Goal: Book appointment/travel/reservation

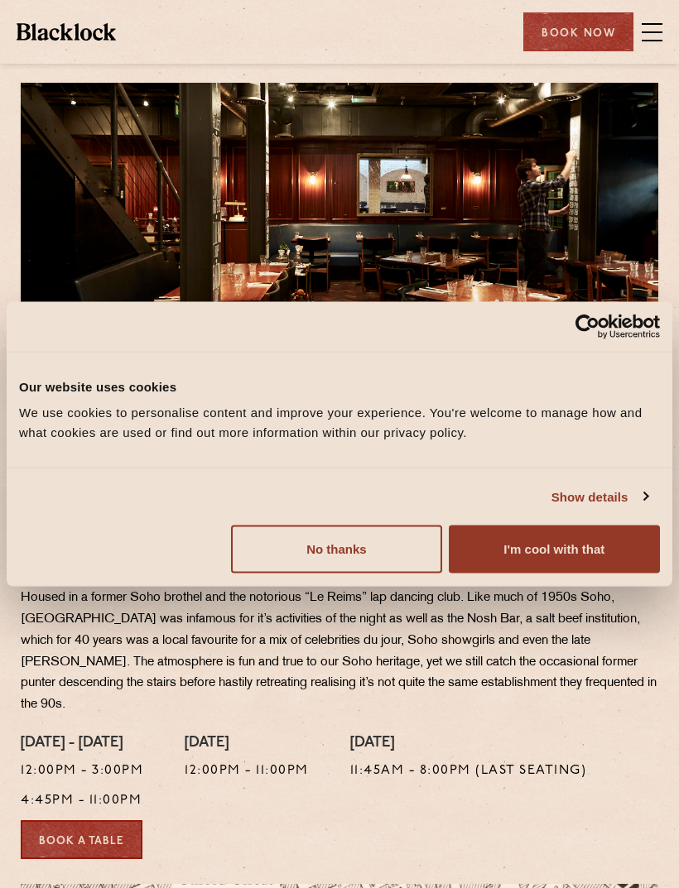
click at [553, 549] on button "I'm cool with that" at bounding box center [554, 550] width 211 height 48
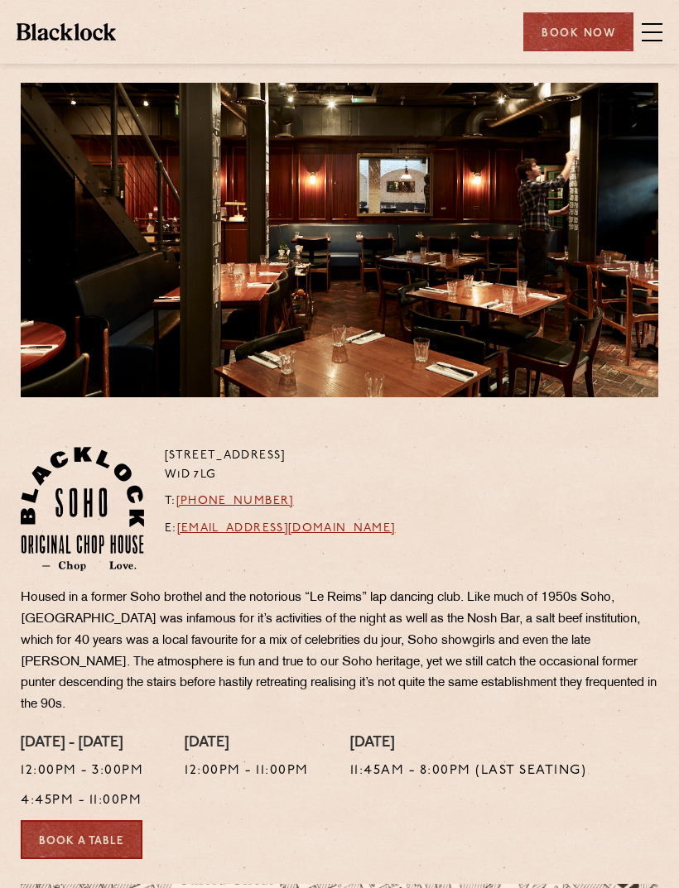
click at [647, 26] on span at bounding box center [652, 32] width 21 height 25
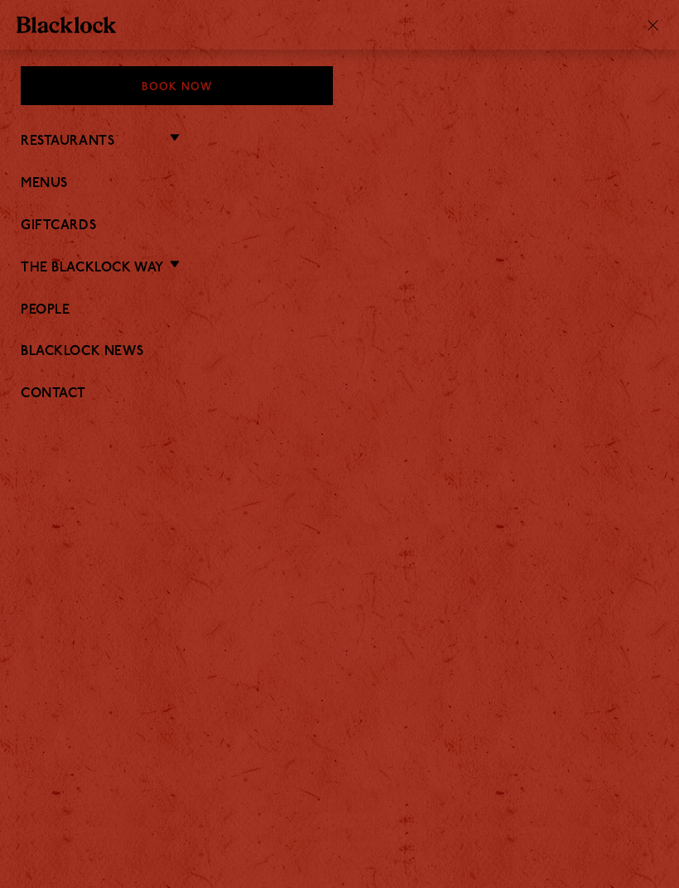
click at [81, 142] on link "Restaurants" at bounding box center [68, 142] width 94 height 16
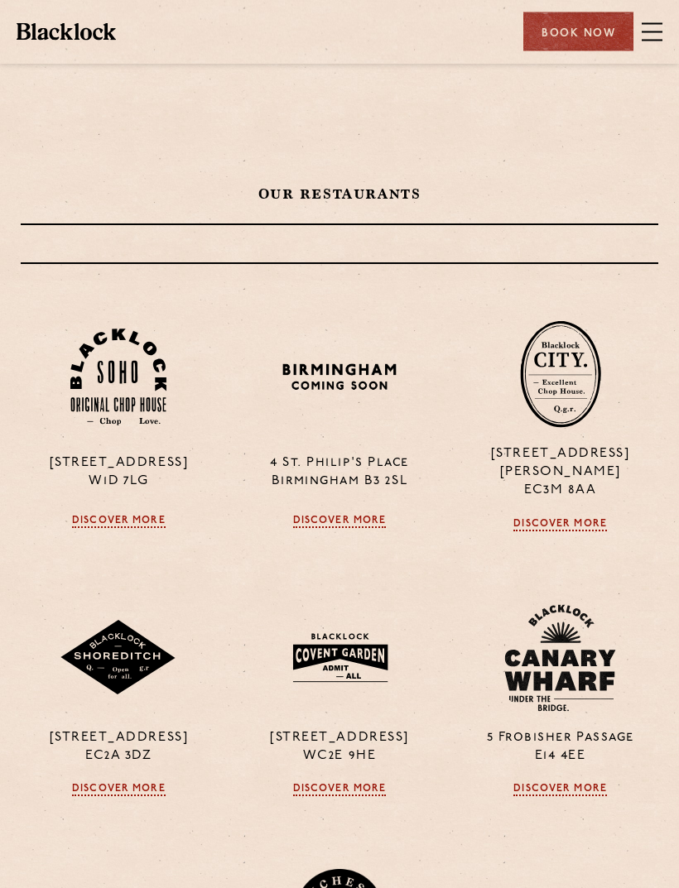
scroll to position [245, 0]
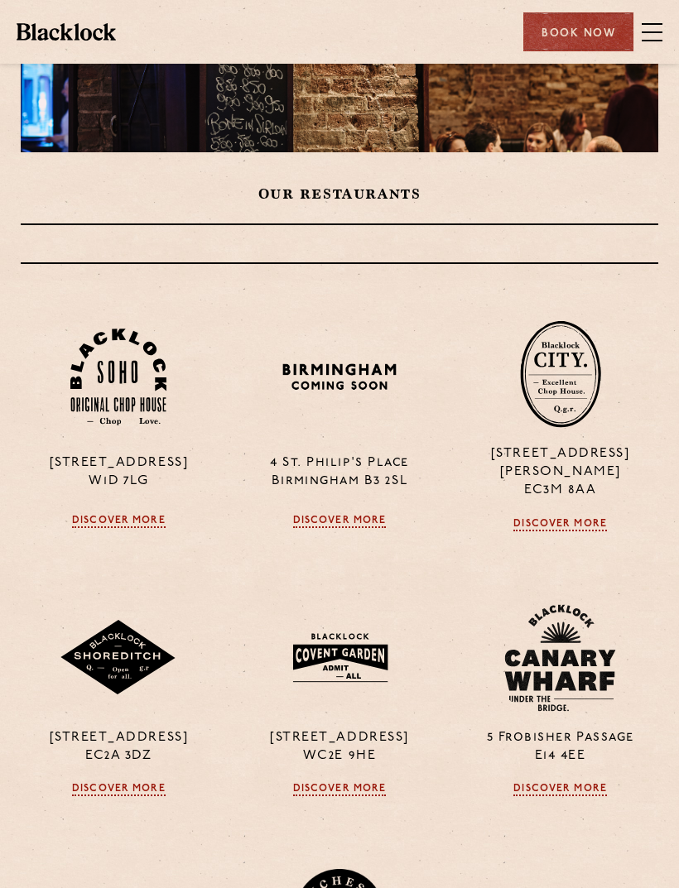
click at [116, 515] on link "Discover More" at bounding box center [119, 521] width 94 height 13
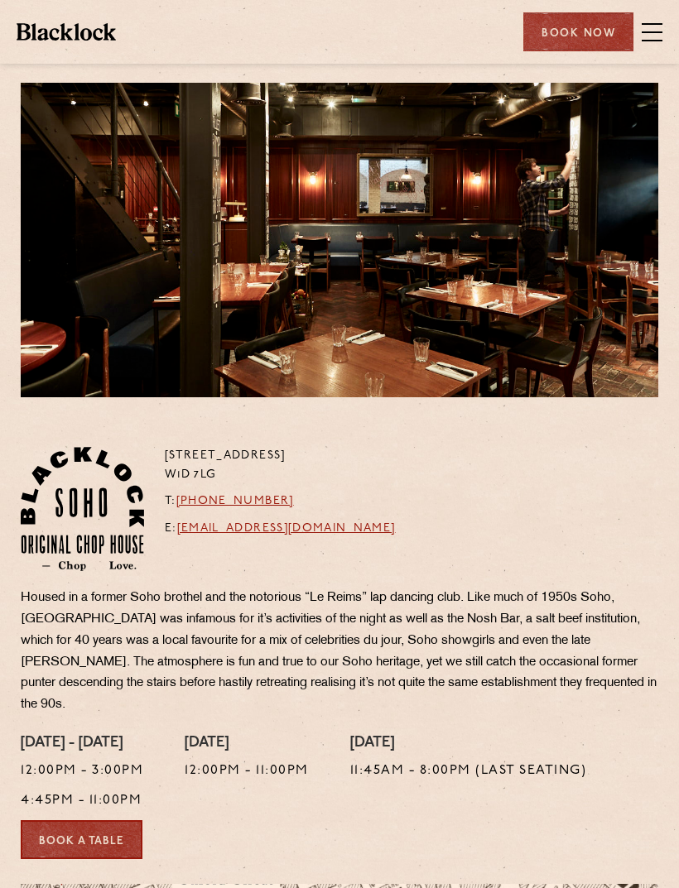
click at [655, 28] on span at bounding box center [652, 32] width 21 height 25
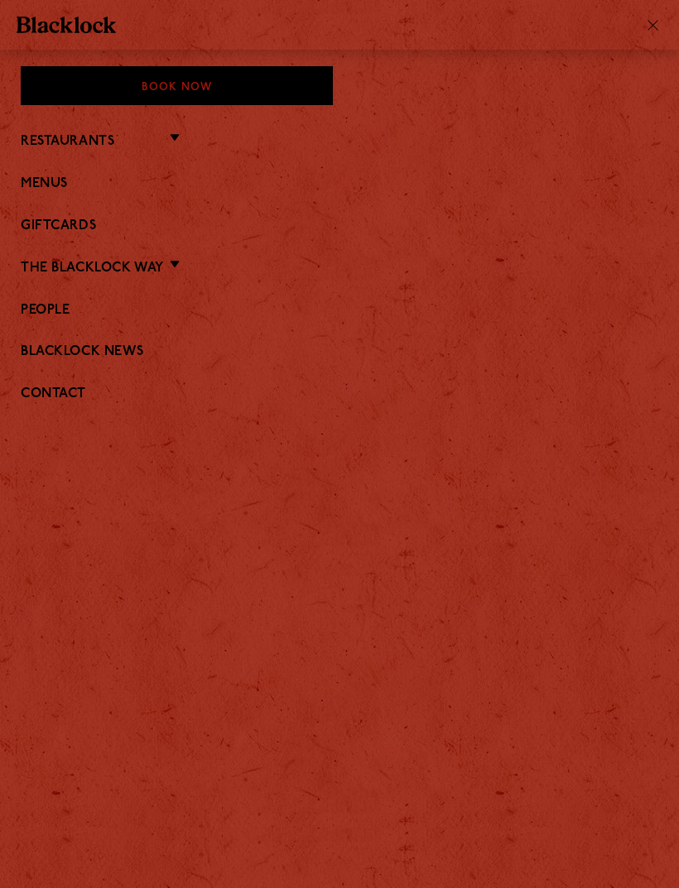
click at [46, 179] on link "Menus" at bounding box center [340, 184] width 638 height 16
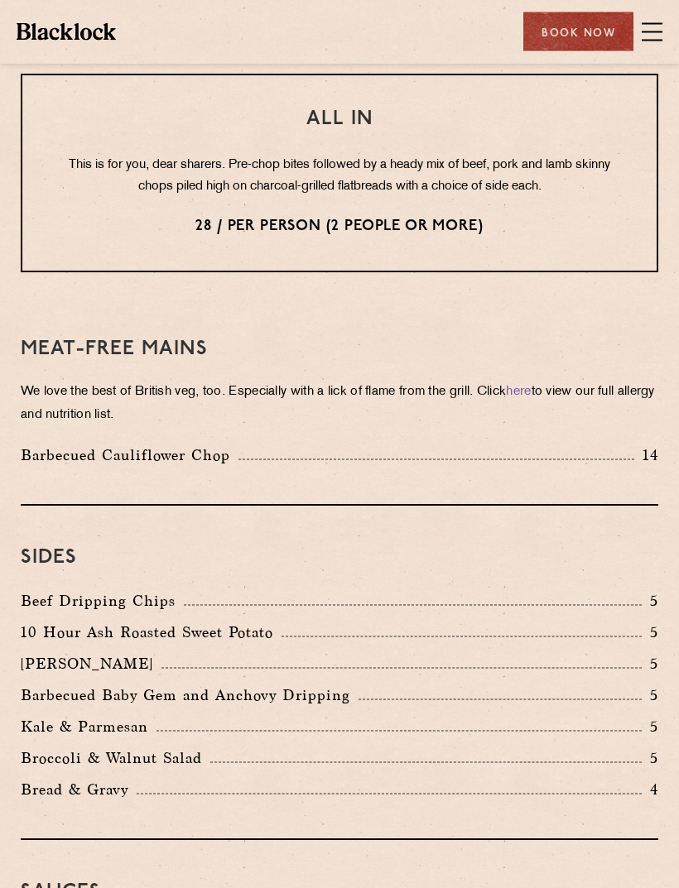
scroll to position [2450, 0]
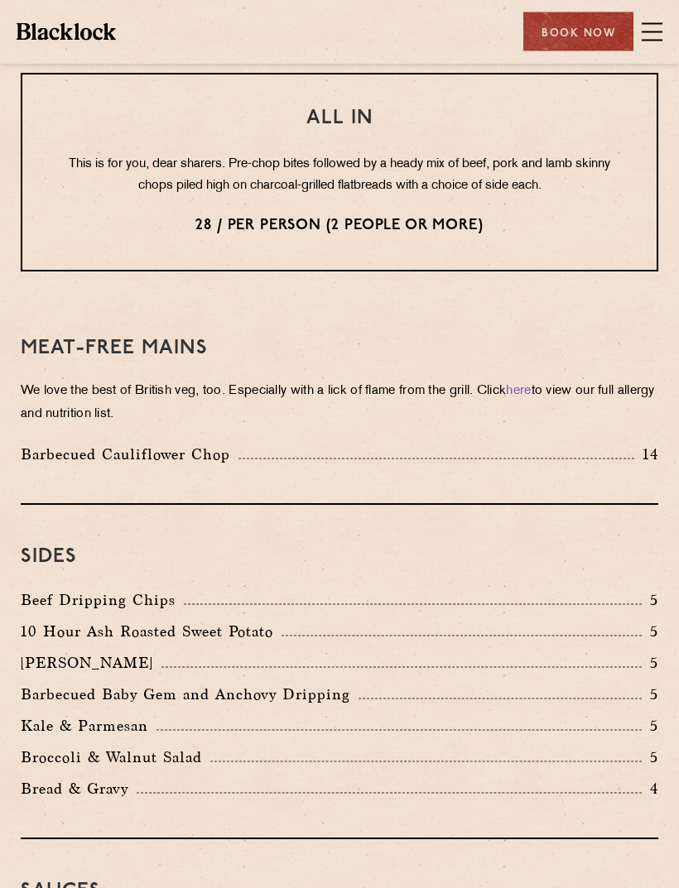
click at [531, 386] on link "here" at bounding box center [518, 392] width 25 height 12
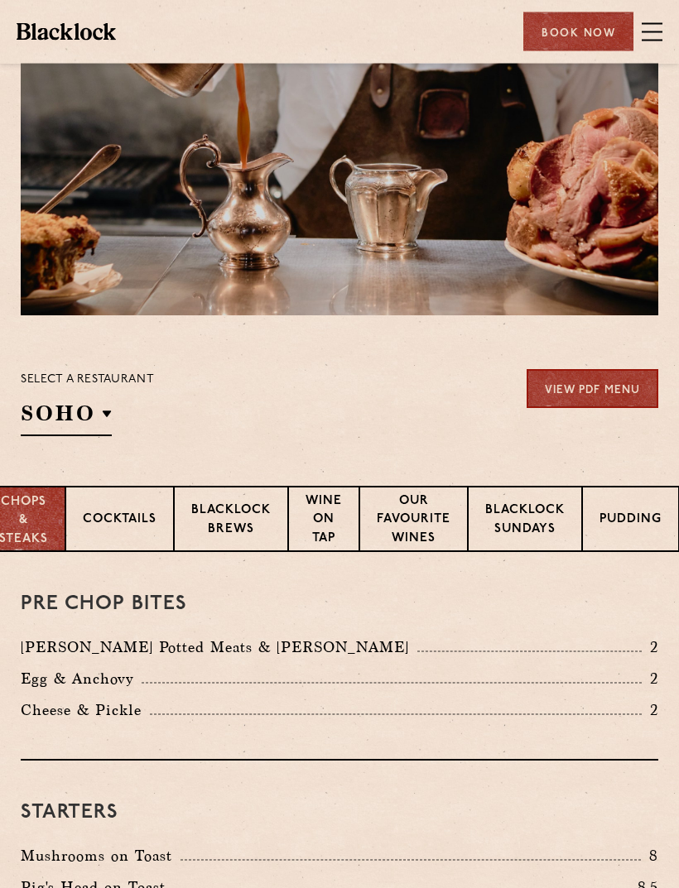
scroll to position [0, 0]
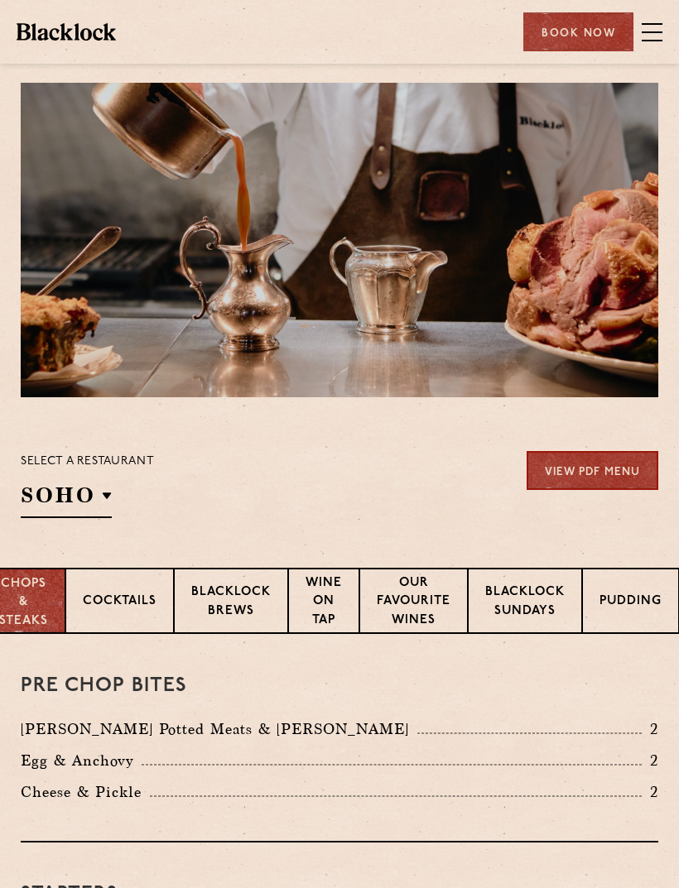
click at [577, 31] on div "Book Now" at bounding box center [578, 31] width 110 height 39
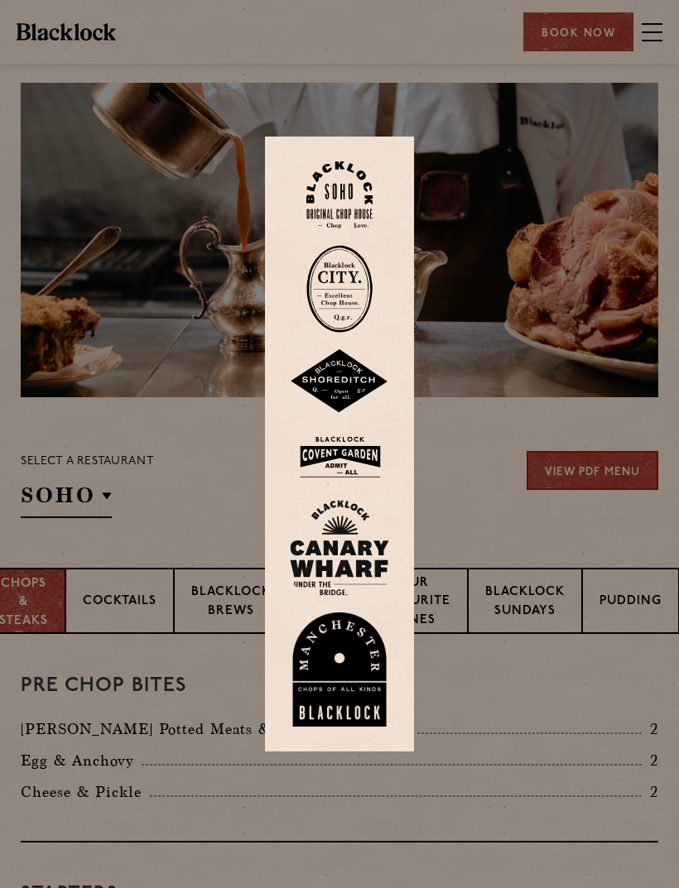
click at [329, 220] on img at bounding box center [339, 194] width 66 height 67
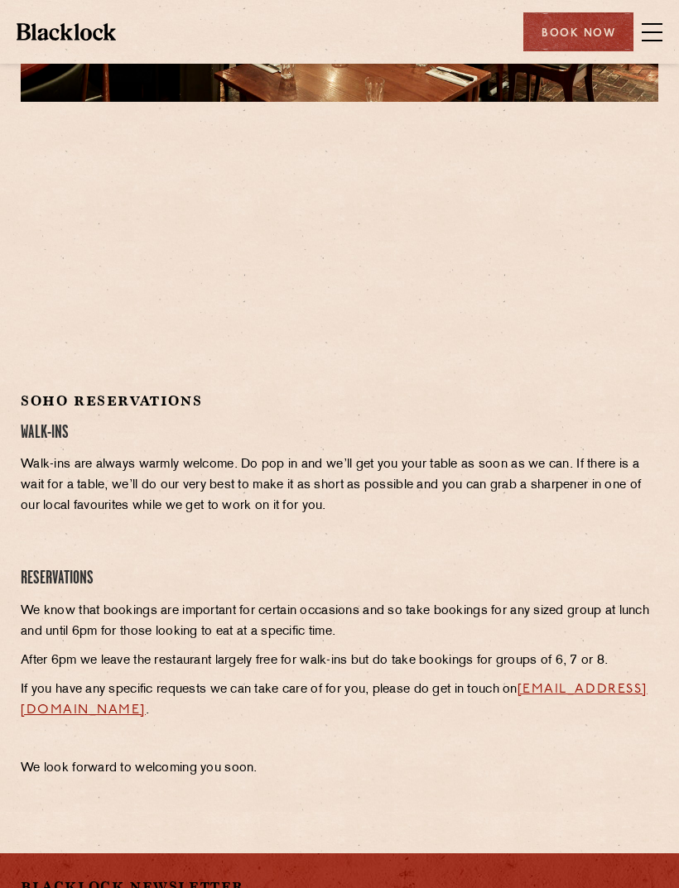
scroll to position [295, 0]
